Goal: Information Seeking & Learning: Check status

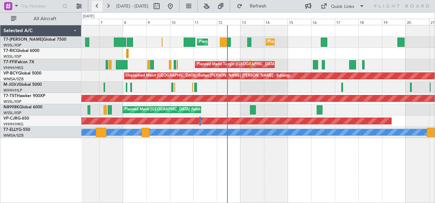
click at [97, 8] on button at bounding box center [97, 6] width 11 height 11
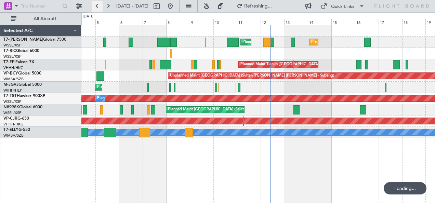
click at [97, 8] on button at bounding box center [97, 6] width 11 height 11
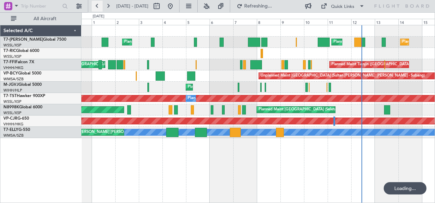
click at [97, 8] on button at bounding box center [97, 6] width 11 height 11
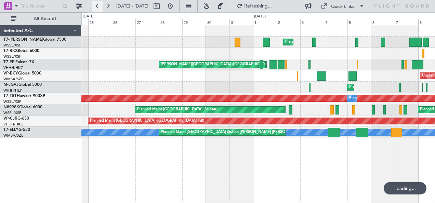
click at [97, 8] on button at bounding box center [97, 6] width 11 height 11
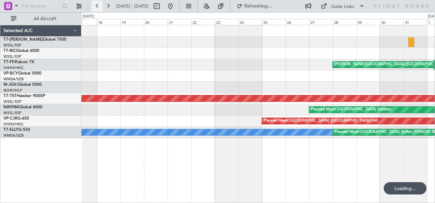
click at [97, 8] on button at bounding box center [97, 6] width 11 height 11
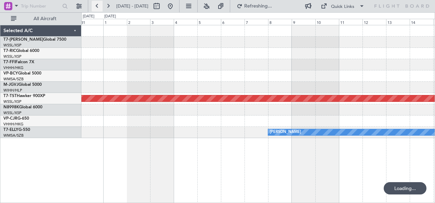
click at [97, 8] on button at bounding box center [97, 6] width 11 height 11
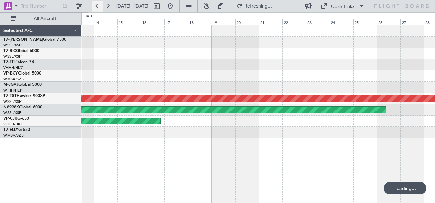
click at [97, 8] on button at bounding box center [97, 6] width 11 height 11
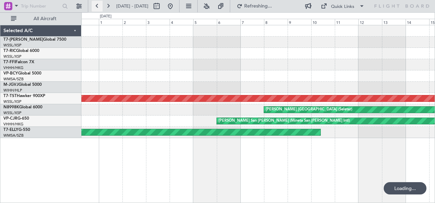
click at [97, 8] on button at bounding box center [97, 6] width 11 height 11
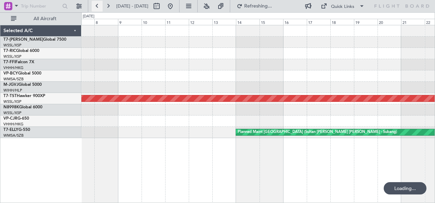
click at [97, 8] on button at bounding box center [97, 6] width 11 height 11
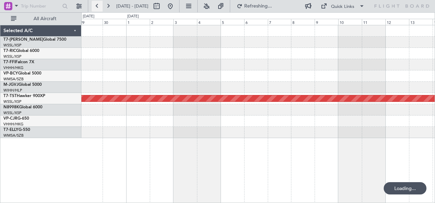
click at [97, 8] on button at bounding box center [97, 6] width 11 height 11
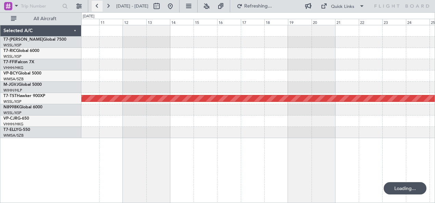
click at [97, 8] on button at bounding box center [97, 6] width 11 height 11
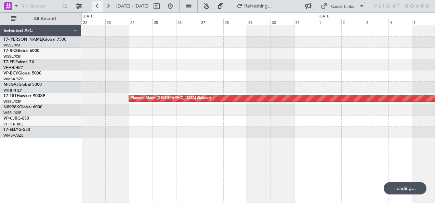
click at [97, 8] on button at bounding box center [97, 6] width 11 height 11
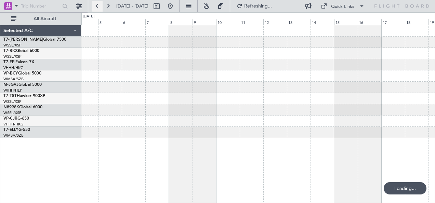
click at [97, 8] on button at bounding box center [97, 6] width 11 height 11
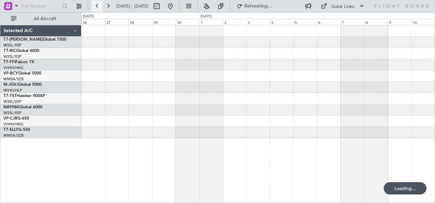
click at [97, 8] on button at bounding box center [97, 6] width 11 height 11
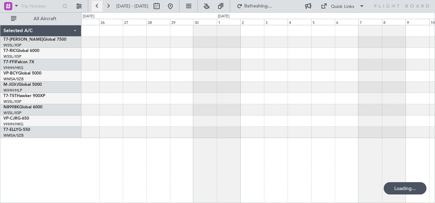
click at [97, 8] on button at bounding box center [97, 6] width 11 height 11
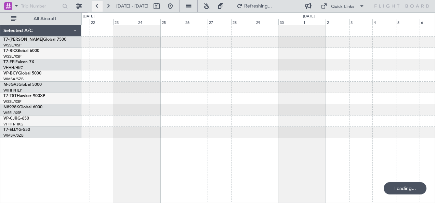
click at [97, 8] on button at bounding box center [97, 6] width 11 height 11
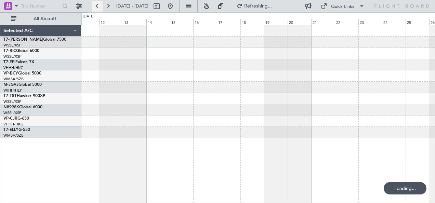
click at [97, 8] on button at bounding box center [97, 6] width 11 height 11
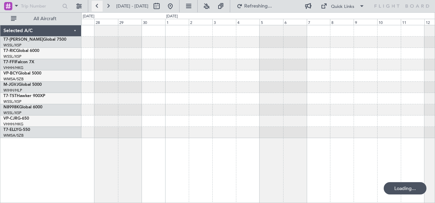
click at [97, 8] on button at bounding box center [97, 6] width 11 height 11
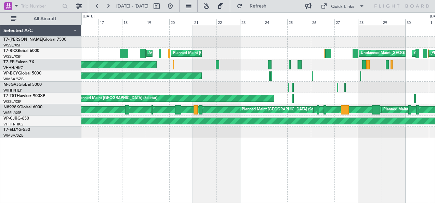
click at [242, 105] on div "AOG Maint [GEOGRAPHIC_DATA] (Seletar) Planned Maint [GEOGRAPHIC_DATA] (Seletar)…" at bounding box center [257, 81] width 353 height 113
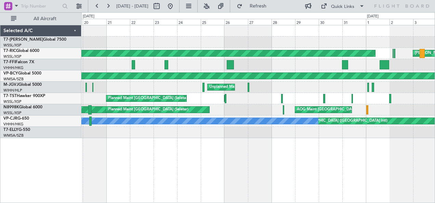
click at [268, 104] on div "Planned Maint [GEOGRAPHIC_DATA] (Seletar) [PERSON_NAME] [GEOGRAPHIC_DATA] (Chha…" at bounding box center [257, 81] width 353 height 113
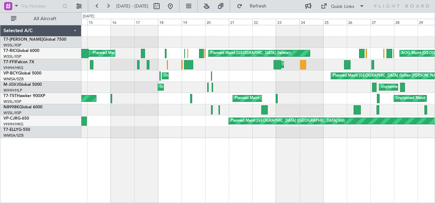
click at [222, 117] on div "[PERSON_NAME] ([GEOGRAPHIC_DATA]) Planned Maint [GEOGRAPHIC_DATA] (Seletar) Pla…" at bounding box center [257, 81] width 353 height 113
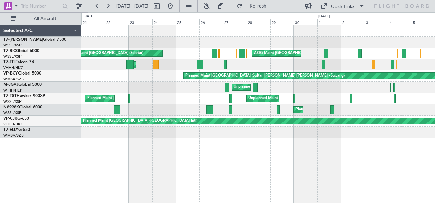
click at [246, 112] on div "Planned Maint [GEOGRAPHIC_DATA] (Seletar)" at bounding box center [257, 109] width 353 height 11
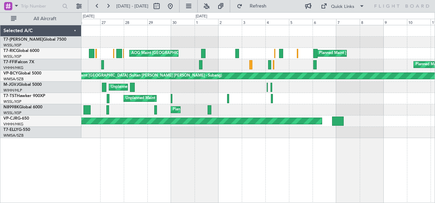
click at [269, 110] on div "Planned Maint [GEOGRAPHIC_DATA] (Seletar)" at bounding box center [257, 109] width 353 height 11
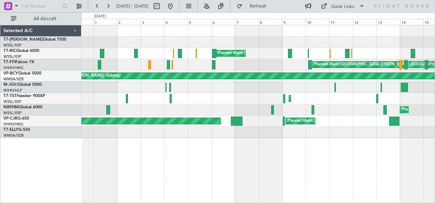
click at [259, 105] on div "Planned Maint [GEOGRAPHIC_DATA] (Seletar) Planned Maint [GEOGRAPHIC_DATA] (Sele…" at bounding box center [257, 109] width 353 height 11
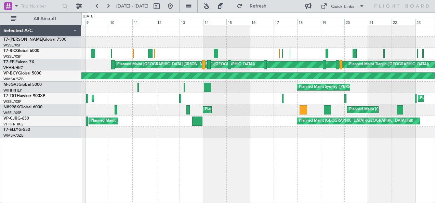
click at [236, 112] on div "Planned Maint [GEOGRAPHIC_DATA] (Seletar) Planned Maint [GEOGRAPHIC_DATA] (Sele…" at bounding box center [257, 109] width 353 height 11
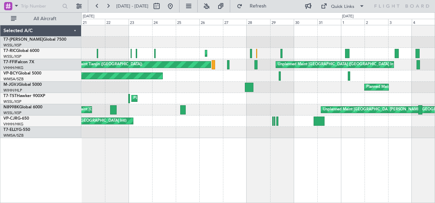
click at [247, 112] on div "Planned Maint [GEOGRAPHIC_DATA] (Seletar) Unplanned Maint [GEOGRAPHIC_DATA] ([G…" at bounding box center [257, 109] width 353 height 11
